Goal: Transaction & Acquisition: Book appointment/travel/reservation

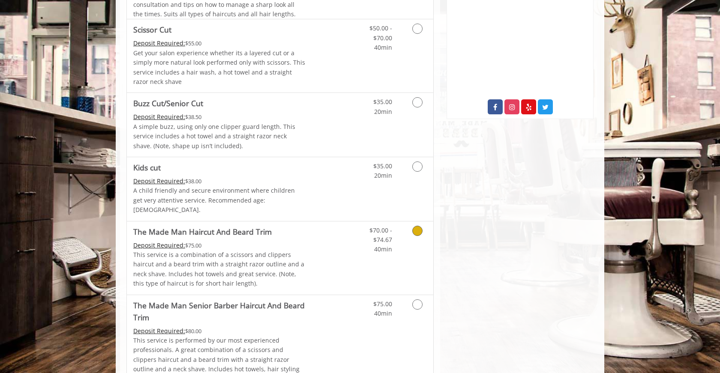
scroll to position [417, 0]
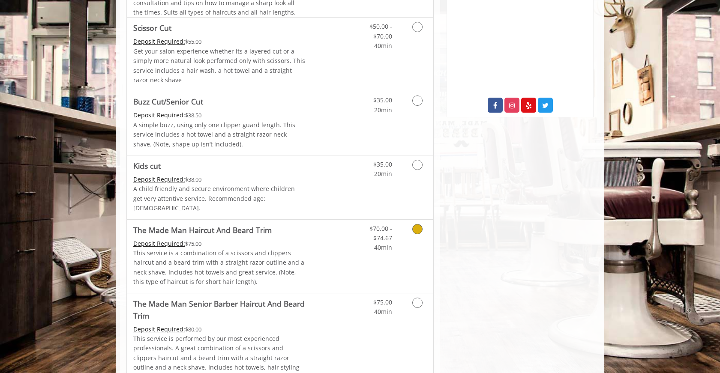
click at [288, 239] on div "Deposit Required: $75.00" at bounding box center [219, 243] width 172 height 9
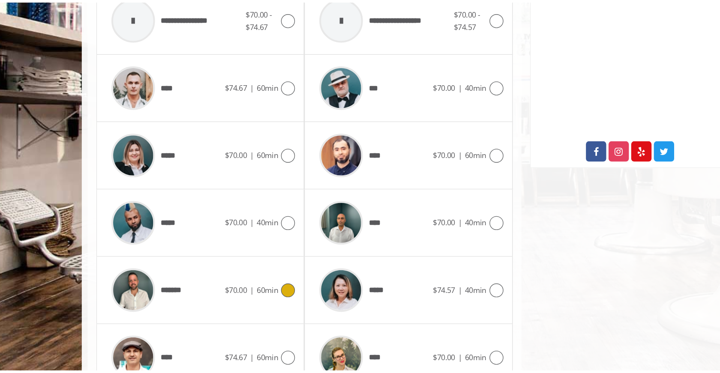
scroll to position [338, 0]
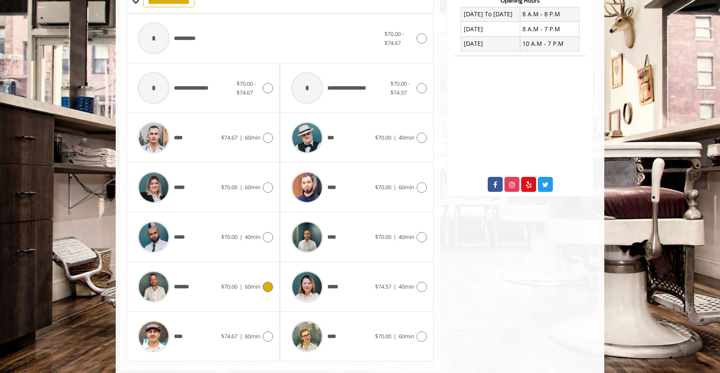
click at [166, 290] on img at bounding box center [154, 287] width 32 height 32
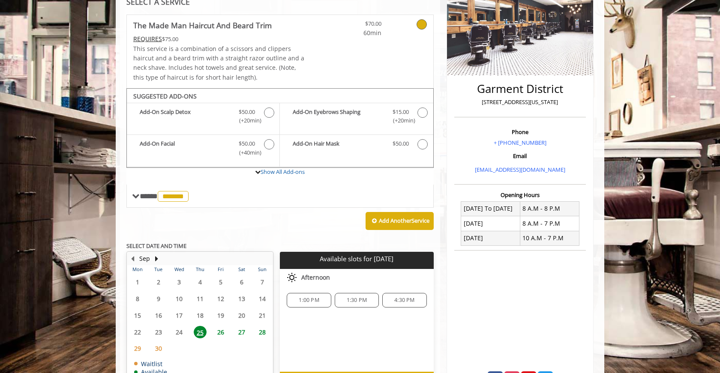
scroll to position [144, 0]
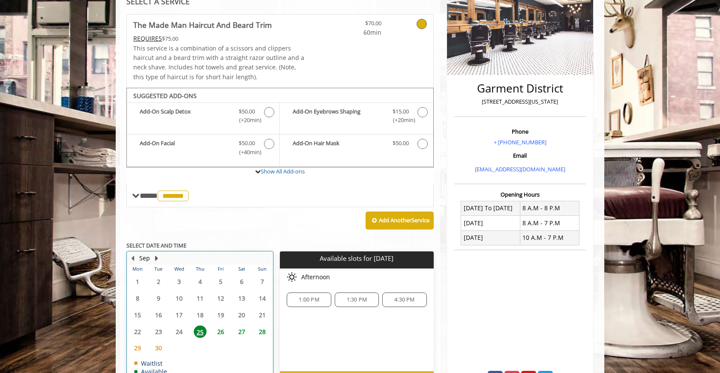
click at [155, 255] on button "Next Month" at bounding box center [156, 258] width 7 height 9
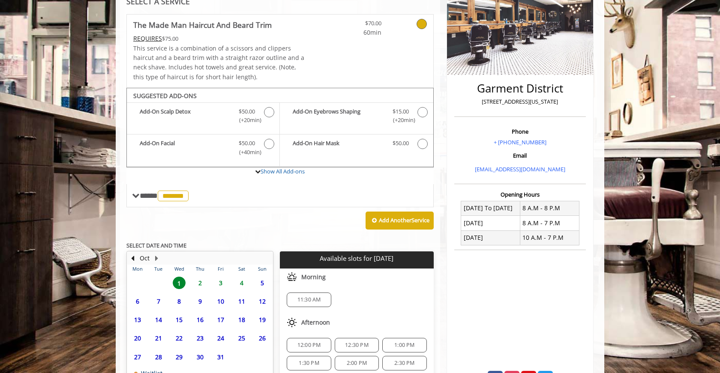
click at [224, 278] on span "3" at bounding box center [220, 283] width 13 height 12
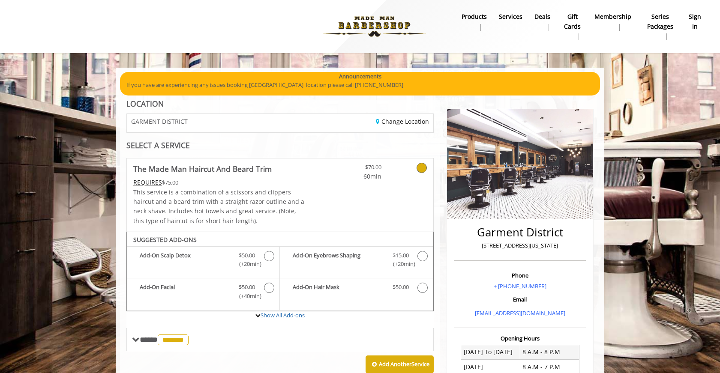
scroll to position [0, 0]
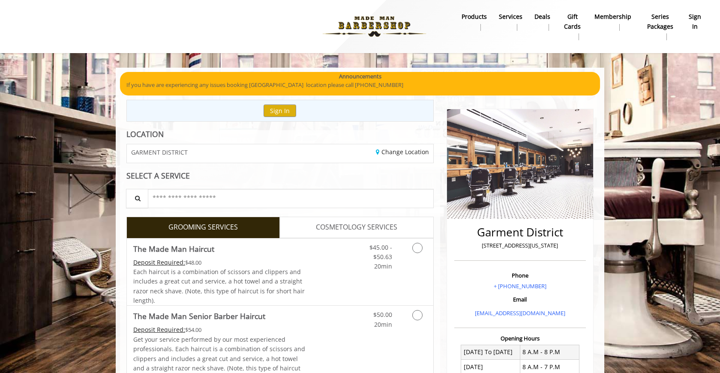
click at [502, 17] on b "Services" at bounding box center [511, 16] width 24 height 9
click at [291, 148] on div "Change Location" at bounding box center [359, 153] width 159 height 18
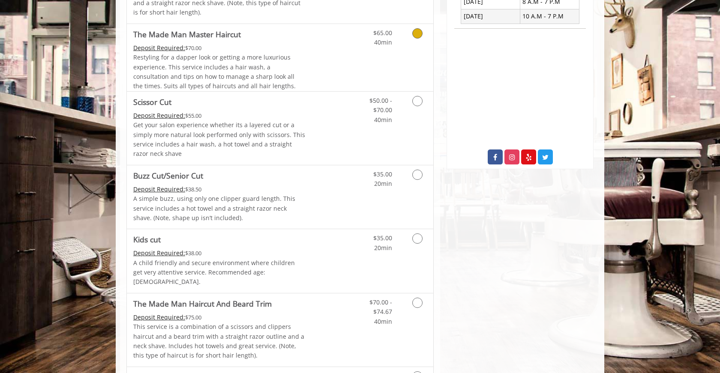
scroll to position [376, 0]
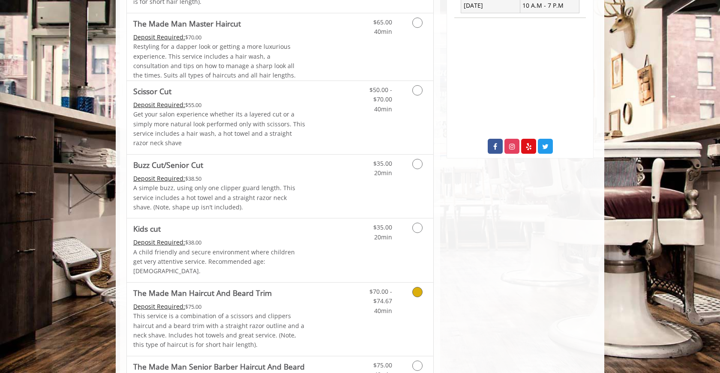
click at [343, 295] on link "Discounted Price" at bounding box center [330, 319] width 51 height 73
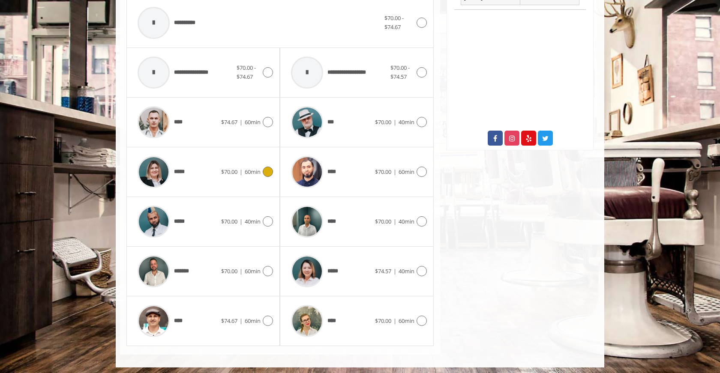
scroll to position [383, 0]
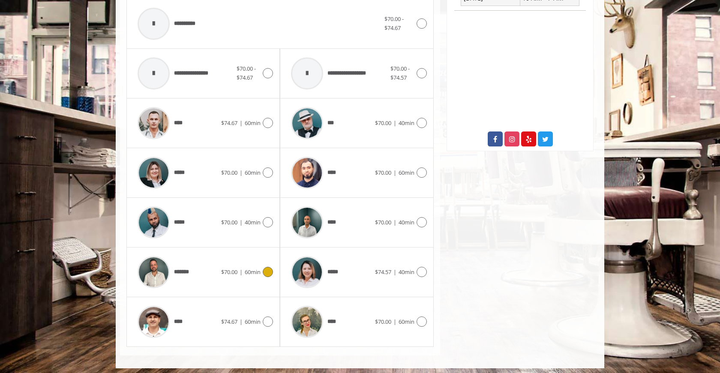
click at [153, 275] on img at bounding box center [154, 272] width 32 height 32
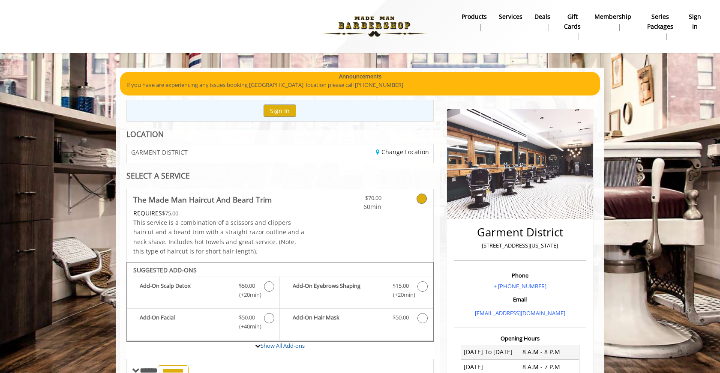
scroll to position [0, 0]
